Goal: Transaction & Acquisition: Purchase product/service

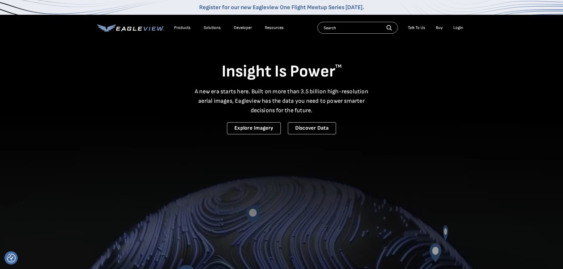
click at [458, 28] on div "Login" at bounding box center [458, 27] width 10 height 5
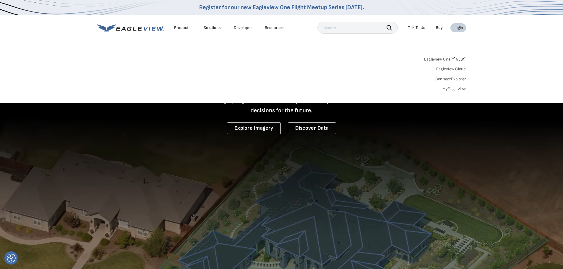
click at [446, 90] on link "MyEagleview" at bounding box center [454, 88] width 24 height 5
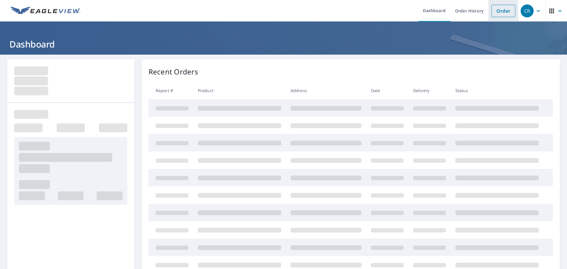
click at [502, 14] on link "Order" at bounding box center [504, 11] width 24 height 12
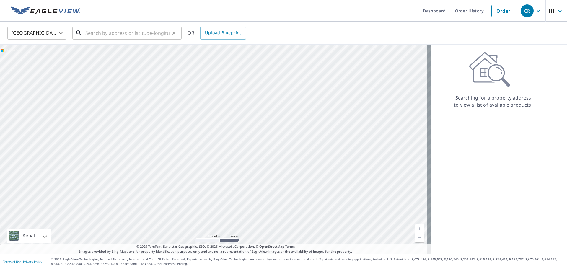
click at [137, 35] on input "text" at bounding box center [127, 33] width 84 height 17
paste input "[STREET_ADDRESS][PERSON_NAME]"
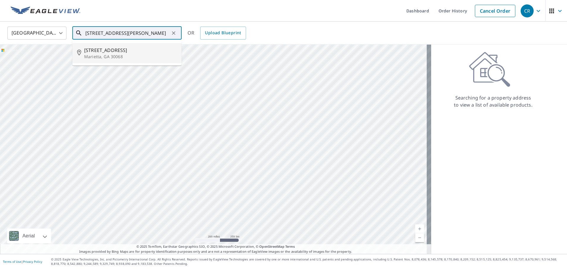
click at [100, 48] on span "[STREET_ADDRESS]" at bounding box center [130, 50] width 93 height 7
type input "[STREET_ADDRESS][PERSON_NAME]"
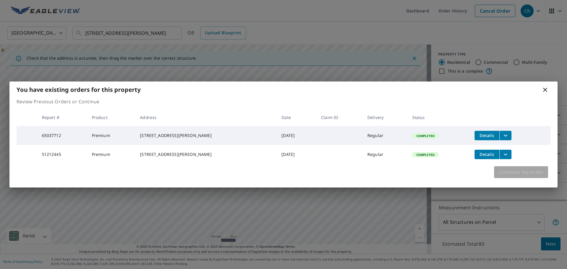
click at [519, 173] on span "Continue my order" at bounding box center [521, 172] width 45 height 8
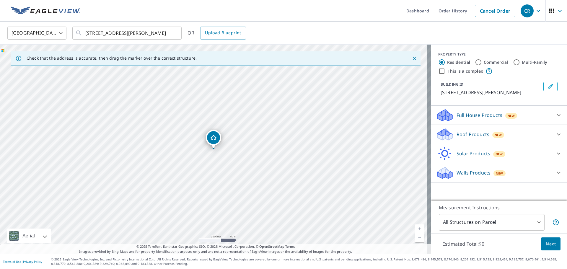
click at [460, 129] on div "Roof Products New" at bounding box center [494, 135] width 116 height 14
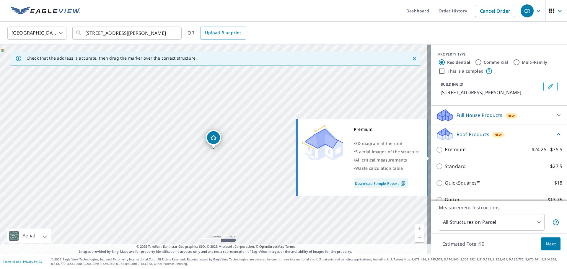
click at [440, 153] on input "Premium $24.25 - $75.5" at bounding box center [440, 149] width 9 height 7
checkbox input "true"
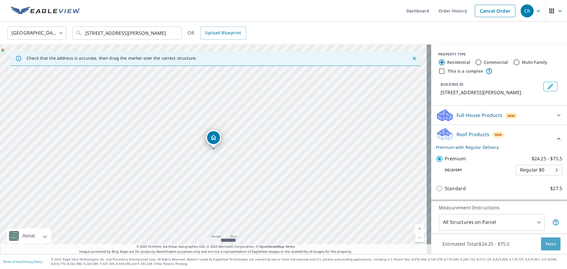
click at [545, 237] on button "Next" at bounding box center [550, 243] width 19 height 13
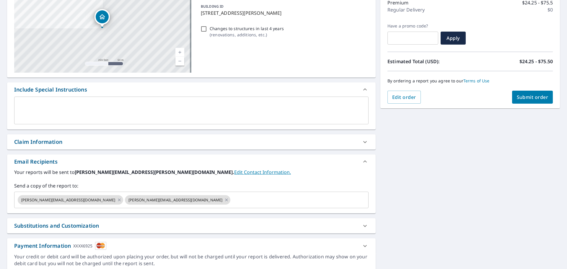
scroll to position [103, 0]
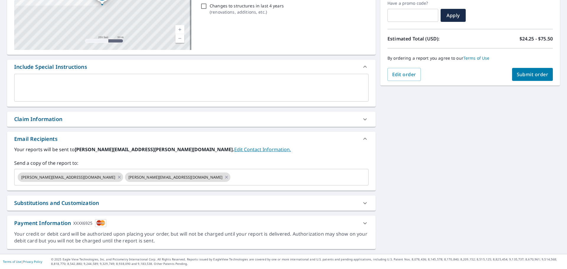
click at [527, 74] on span "Submit order" at bounding box center [533, 74] width 32 height 6
checkbox input "true"
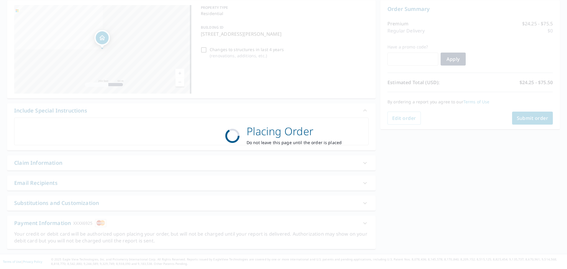
scroll to position [59, 0]
